Goal: Transaction & Acquisition: Purchase product/service

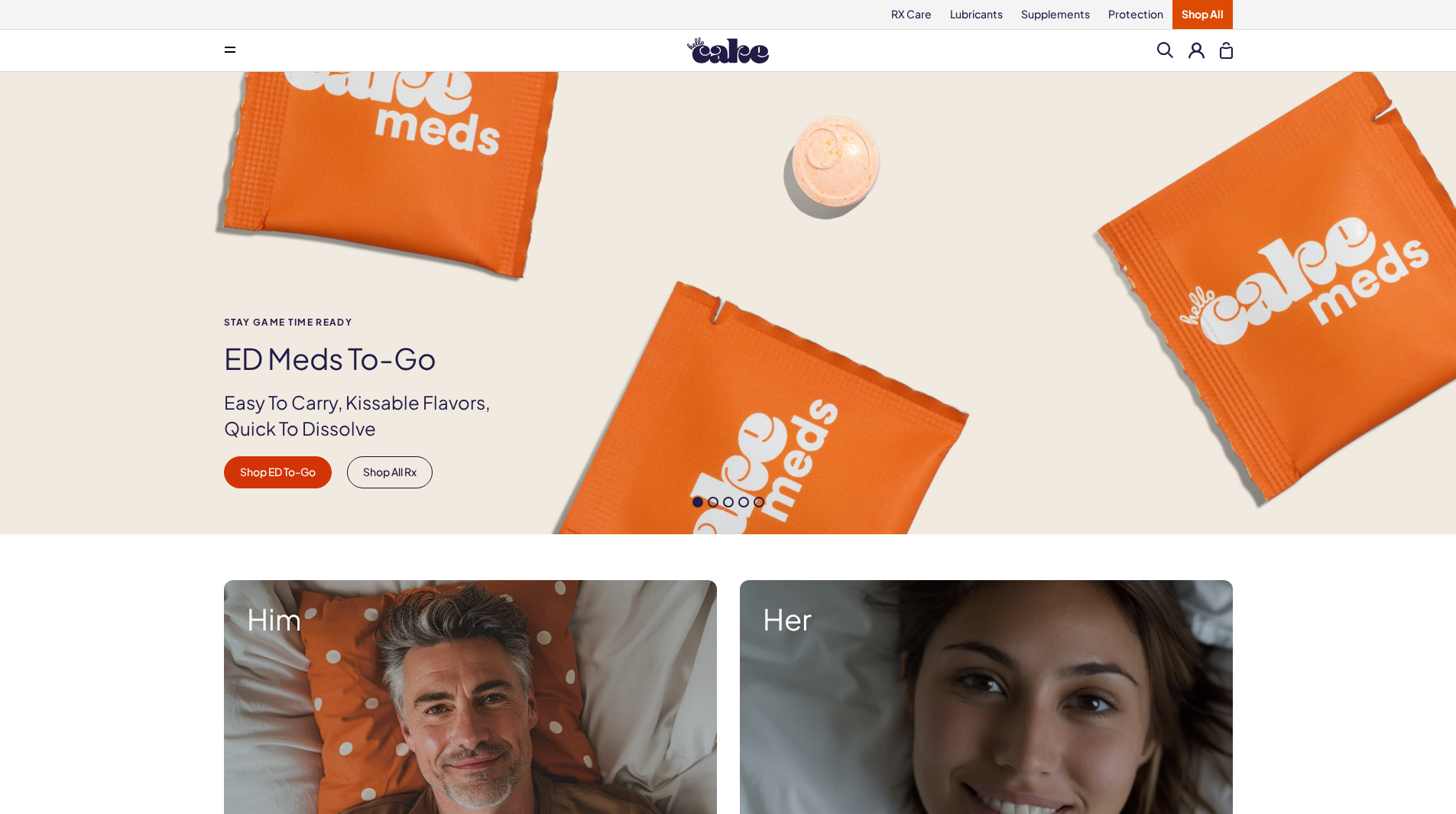
click at [227, 47] on icon at bounding box center [230, 47] width 10 height 2
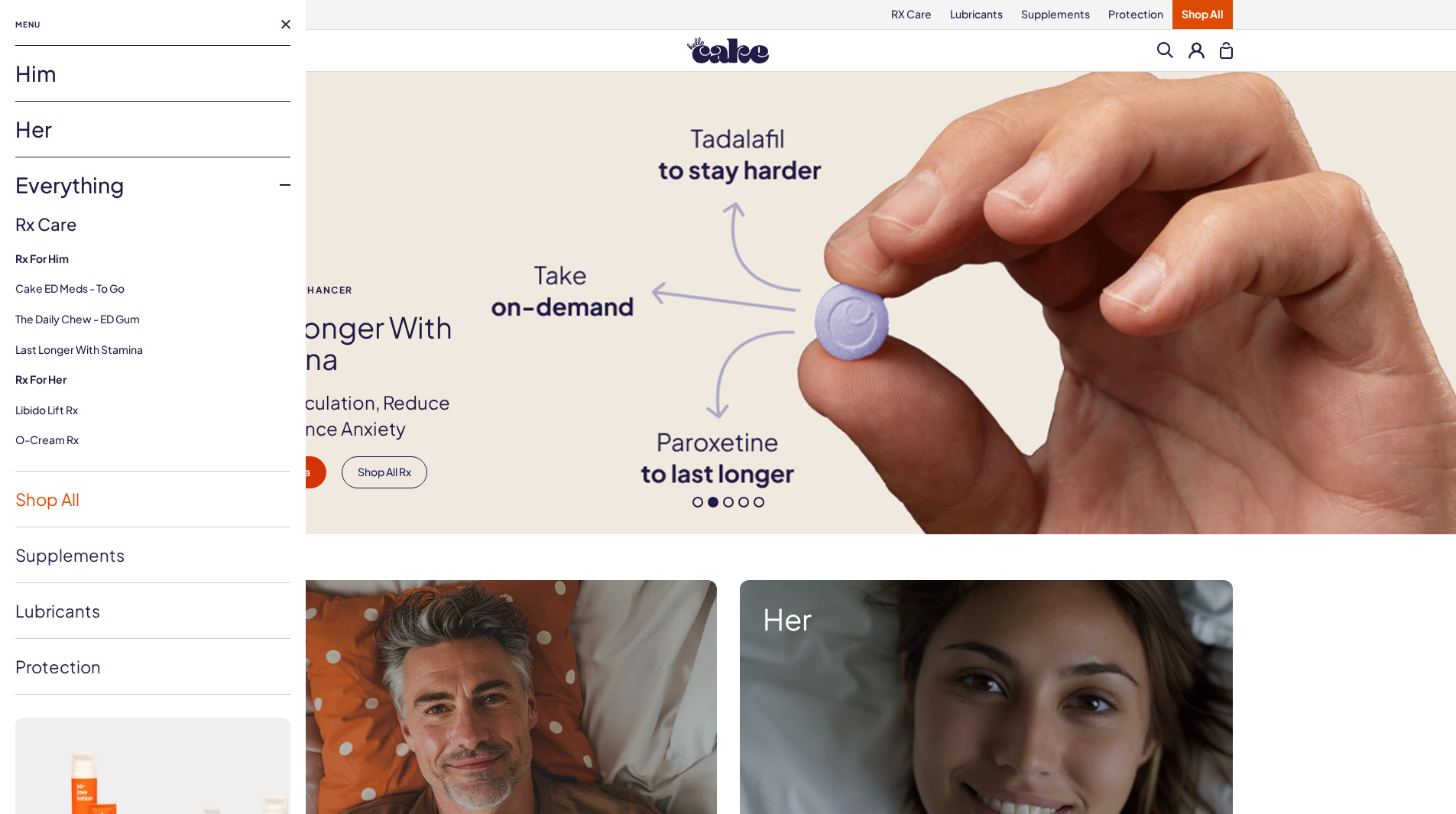
click at [66, 493] on link "Shop All" at bounding box center [152, 499] width 275 height 55
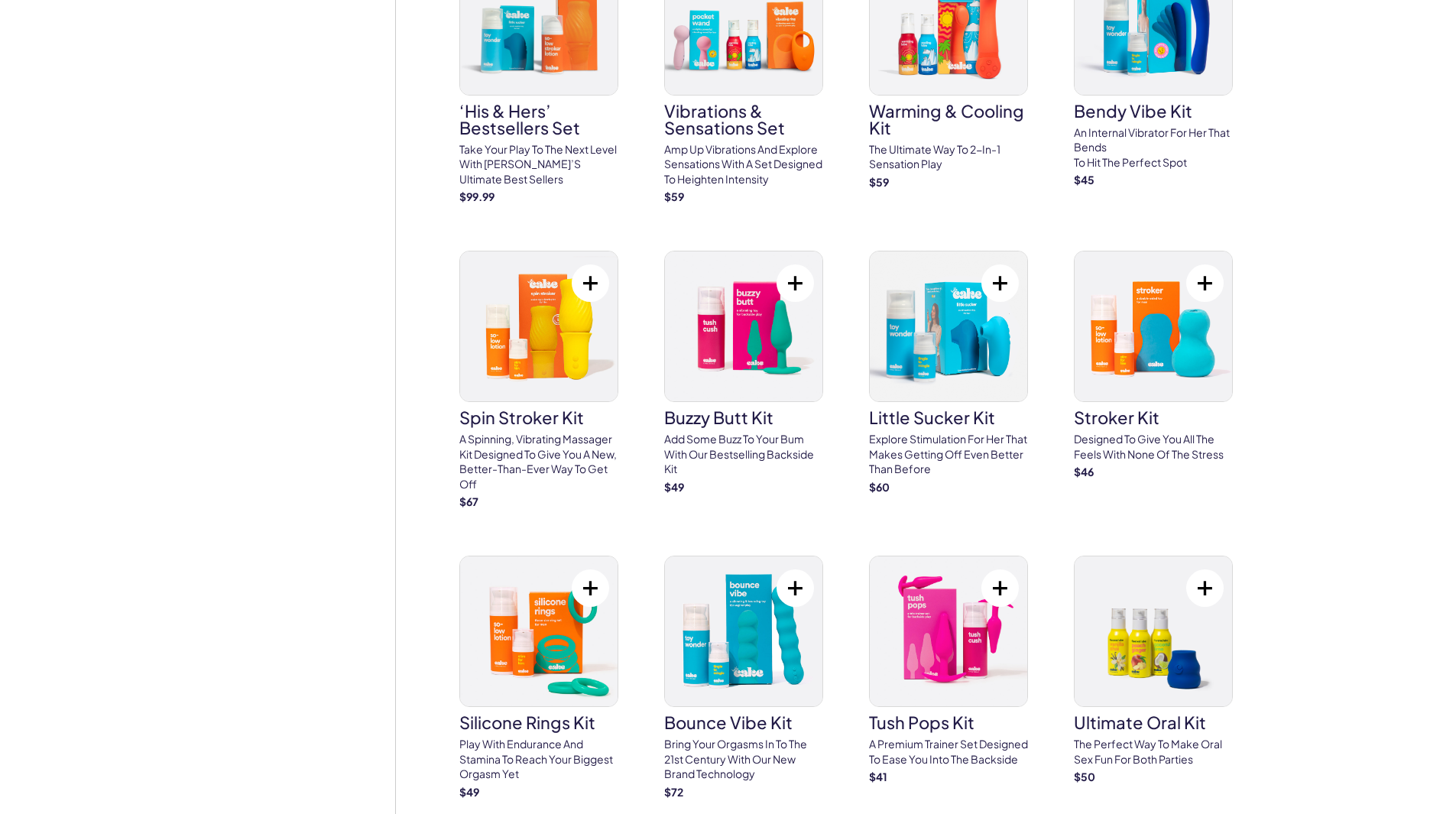
scroll to position [5088, 0]
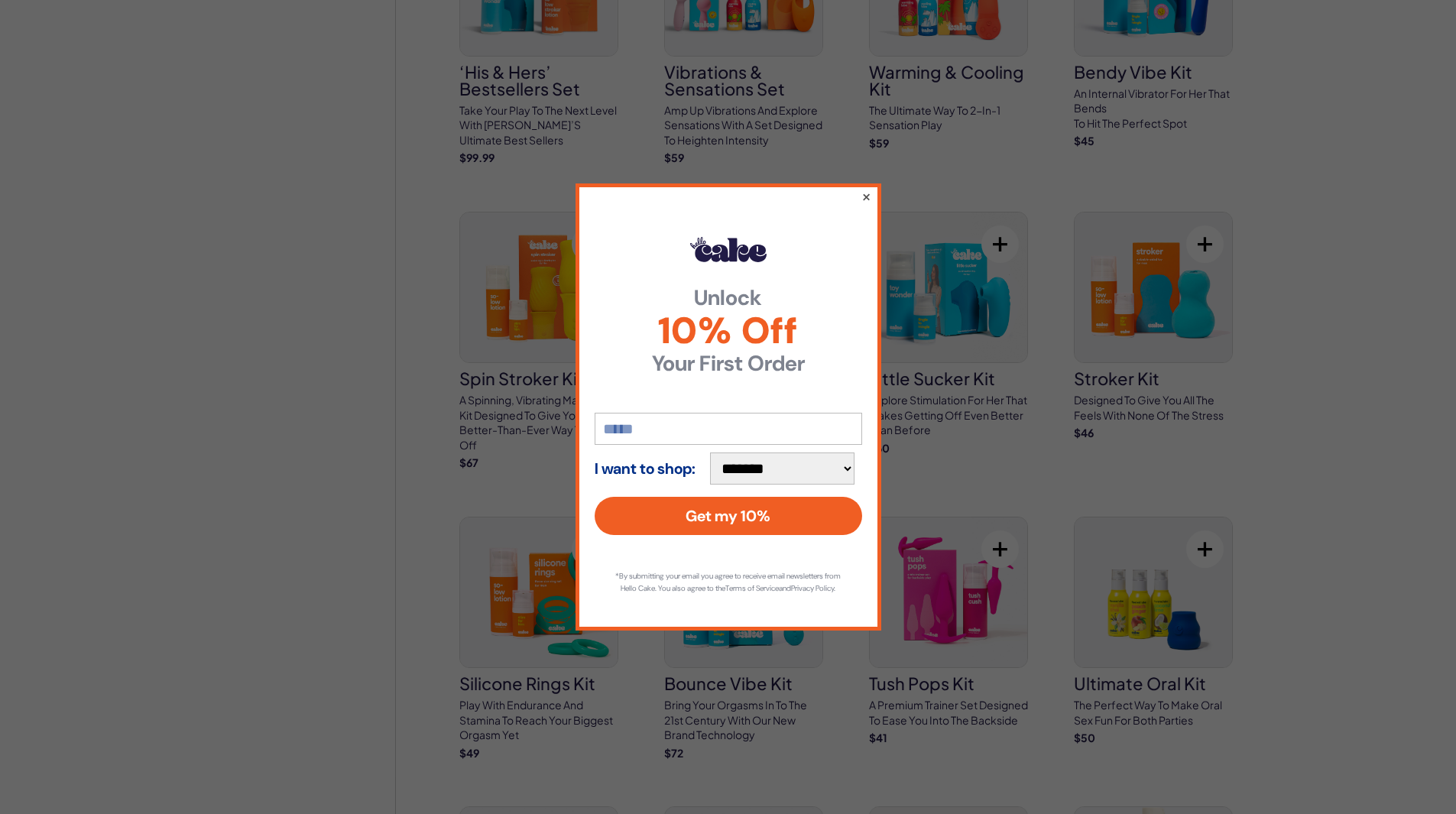
click at [863, 193] on button "×" at bounding box center [866, 196] width 10 height 18
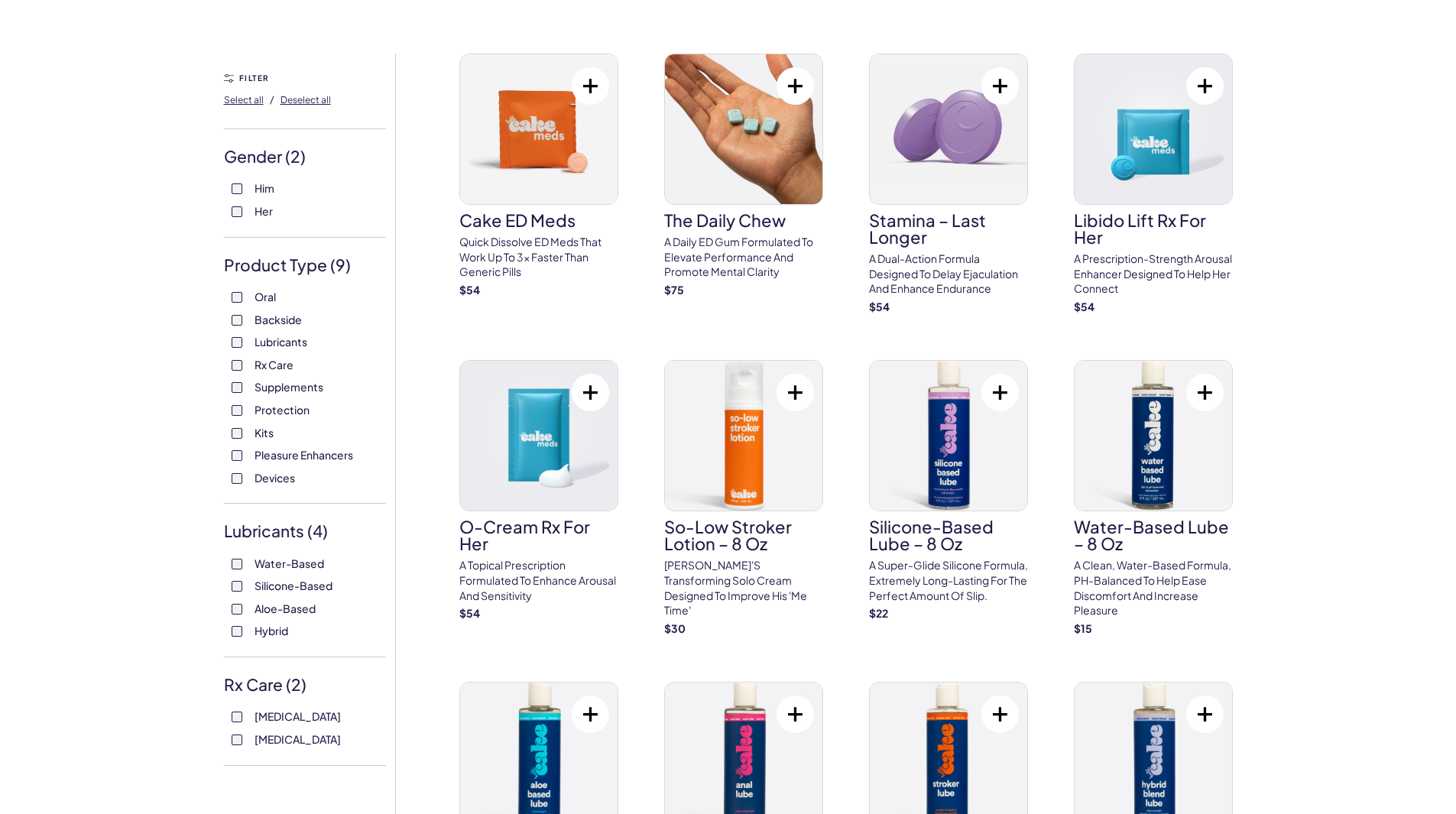
scroll to position [0, 0]
